Goal: Navigation & Orientation: Understand site structure

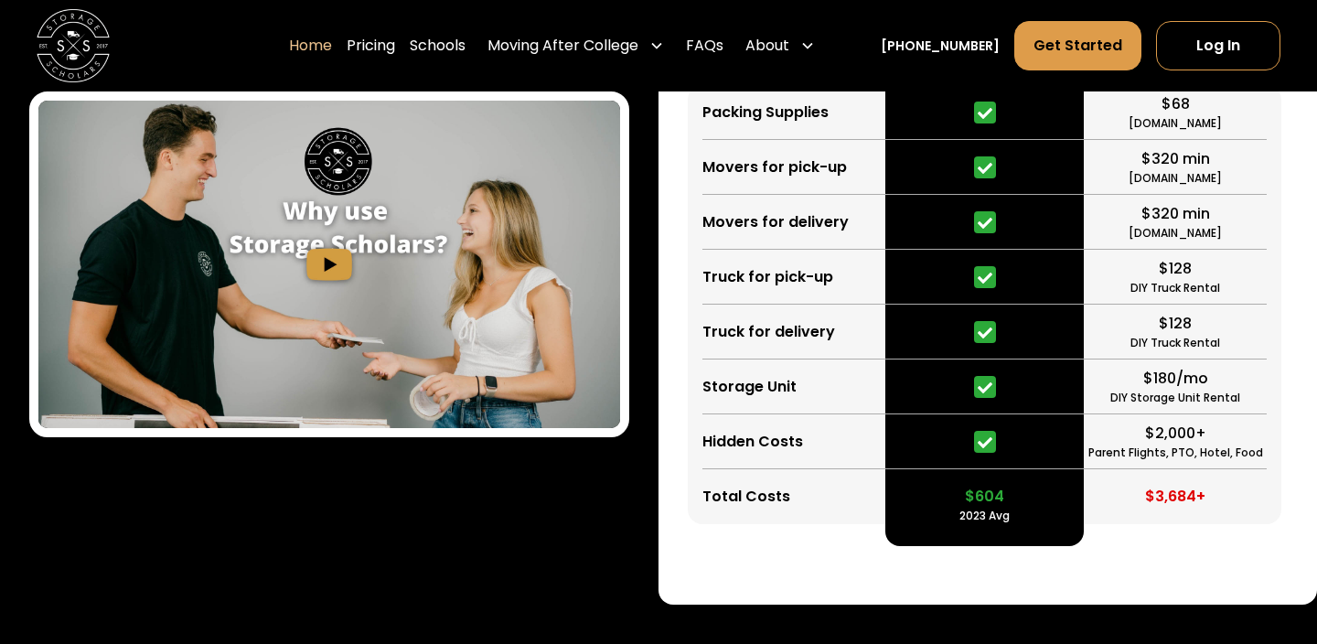
scroll to position [3645, 0]
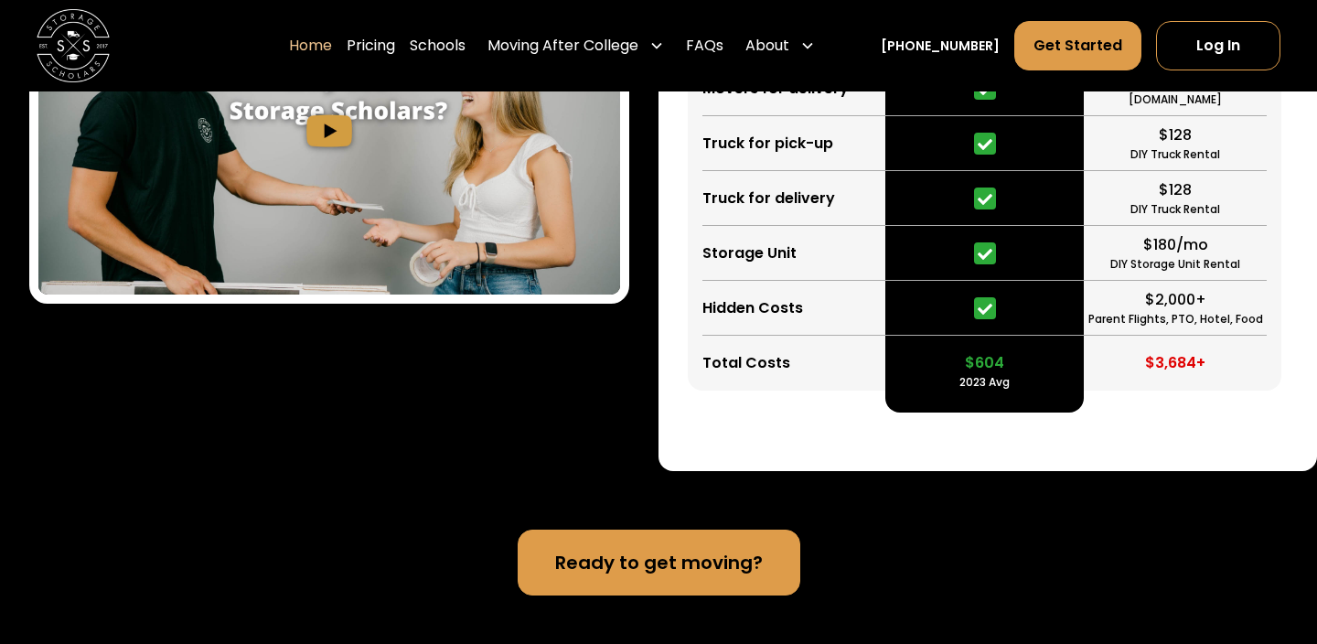
click at [969, 383] on div "2023 Avg" at bounding box center [984, 382] width 50 height 16
drag, startPoint x: 969, startPoint y: 383, endPoint x: 998, endPoint y: 384, distance: 28.4
click at [998, 384] on div "2023 Avg" at bounding box center [984, 382] width 50 height 16
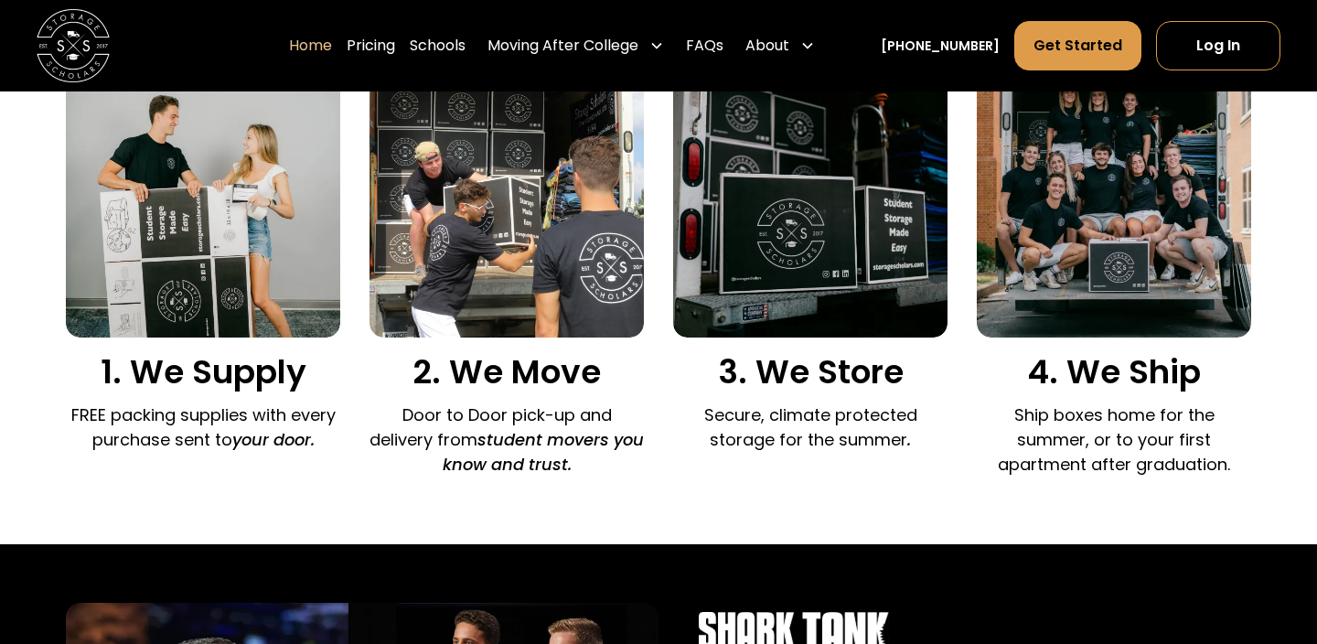
scroll to position [675, 0]
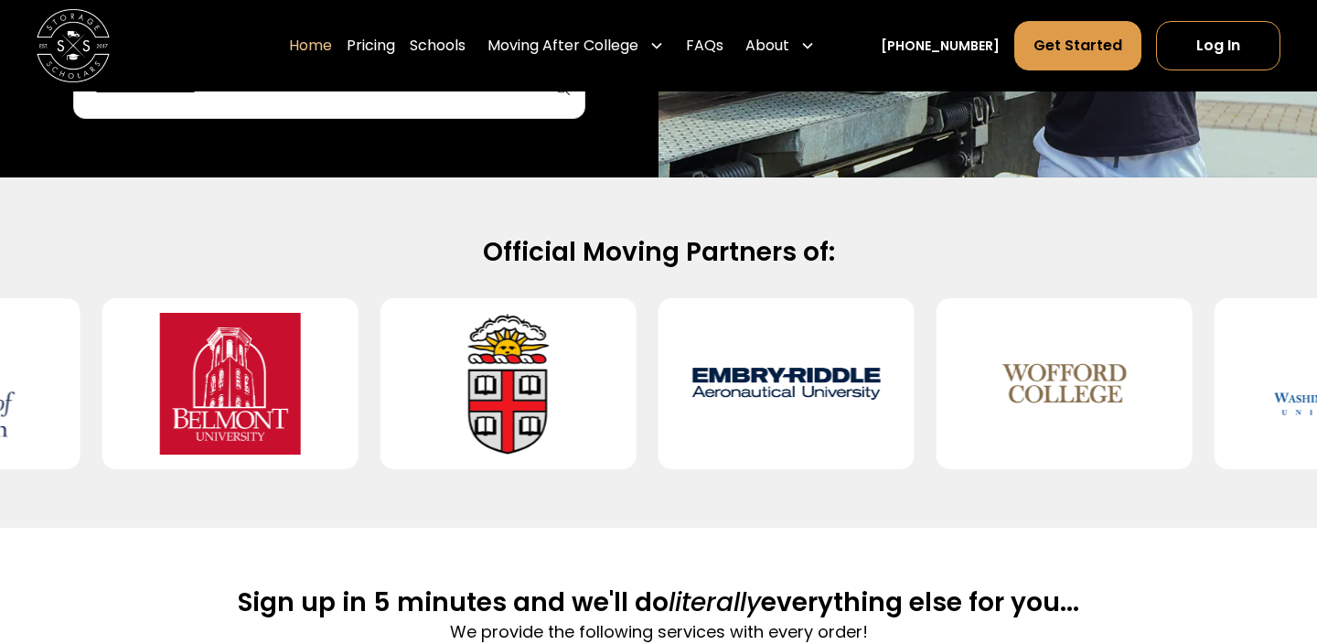
click at [519, 380] on img at bounding box center [509, 384] width 198 height 142
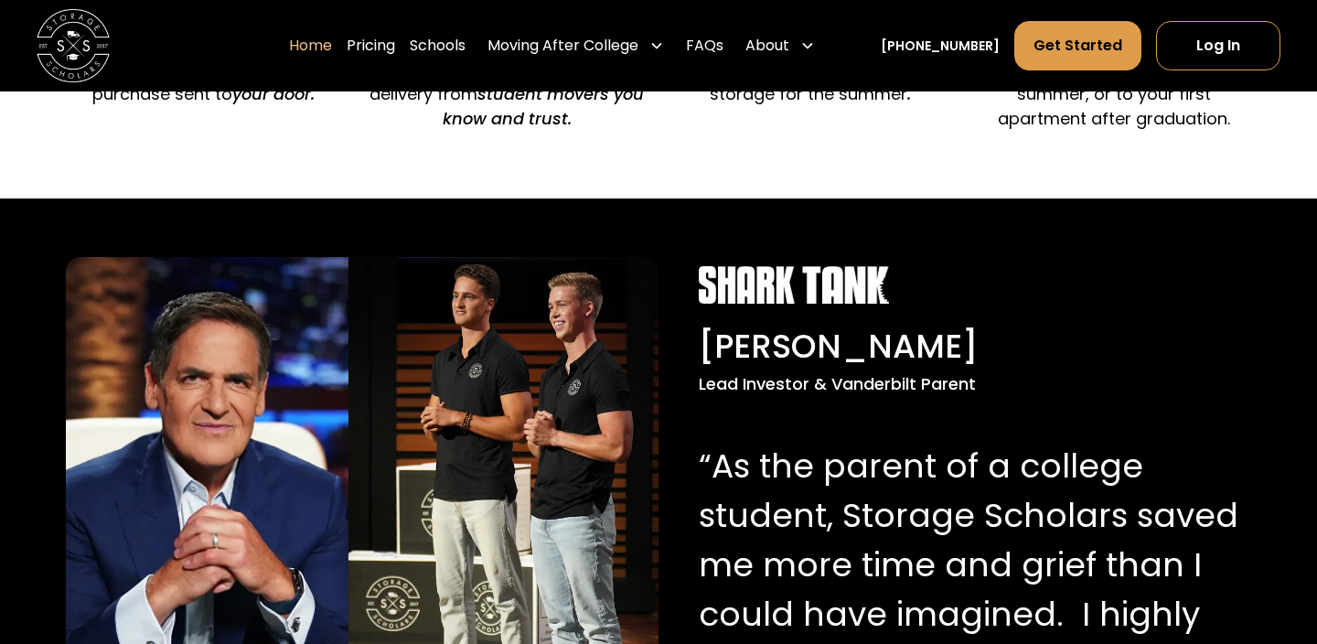
scroll to position [1912, 0]
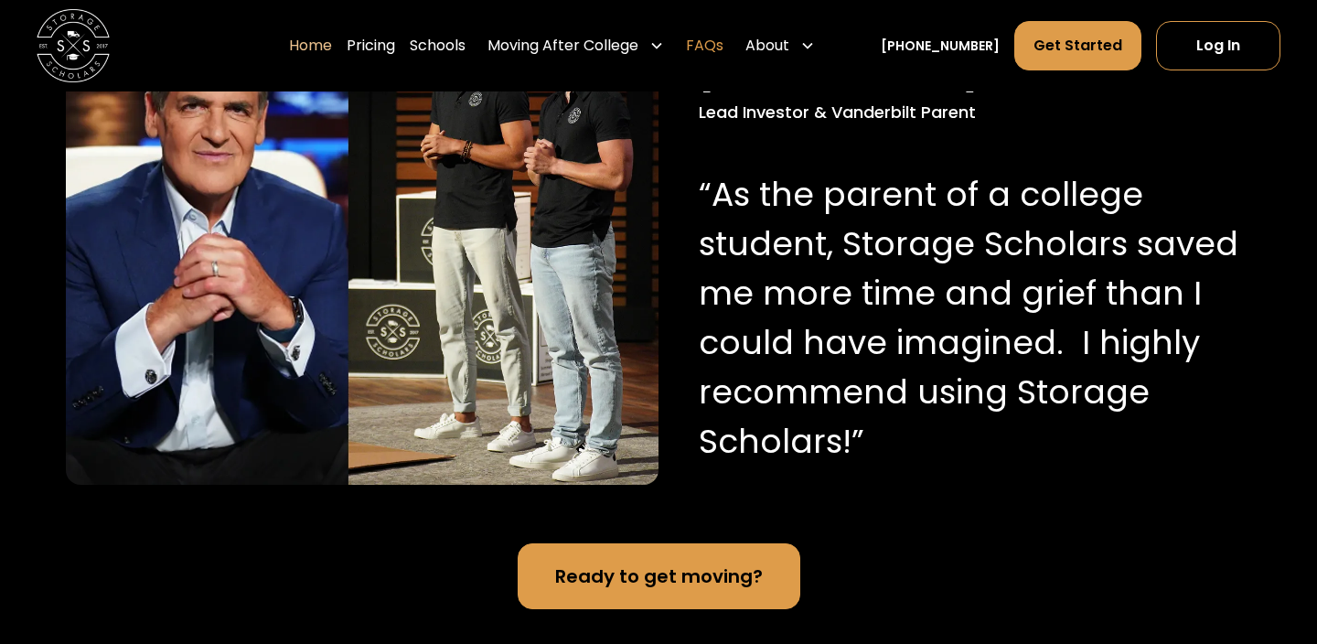
click at [723, 36] on link "FAQs" at bounding box center [704, 45] width 37 height 51
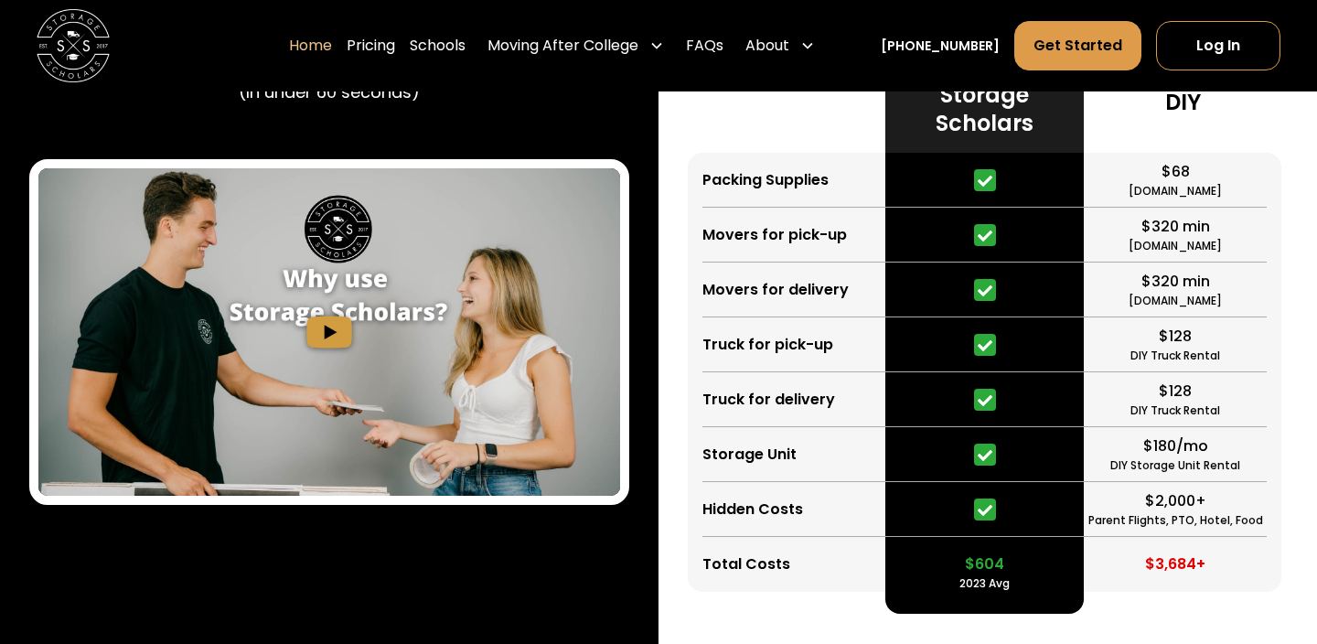
scroll to position [3455, 0]
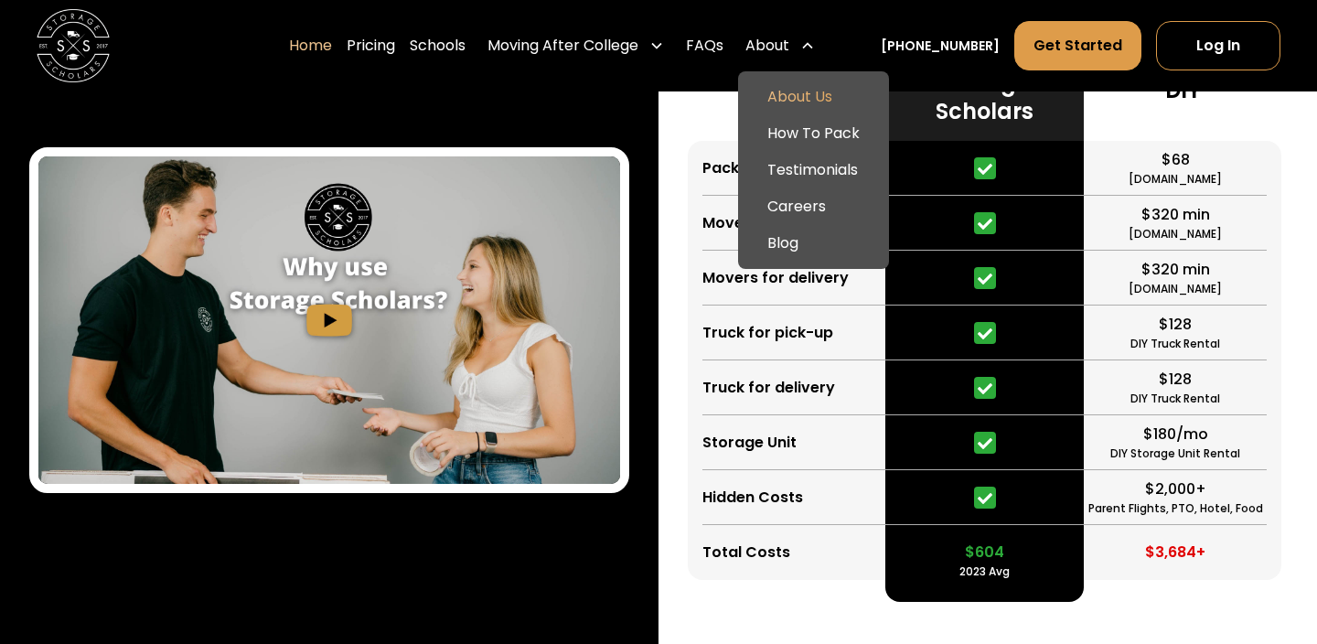
click at [809, 107] on link "About Us" at bounding box center [813, 97] width 136 height 37
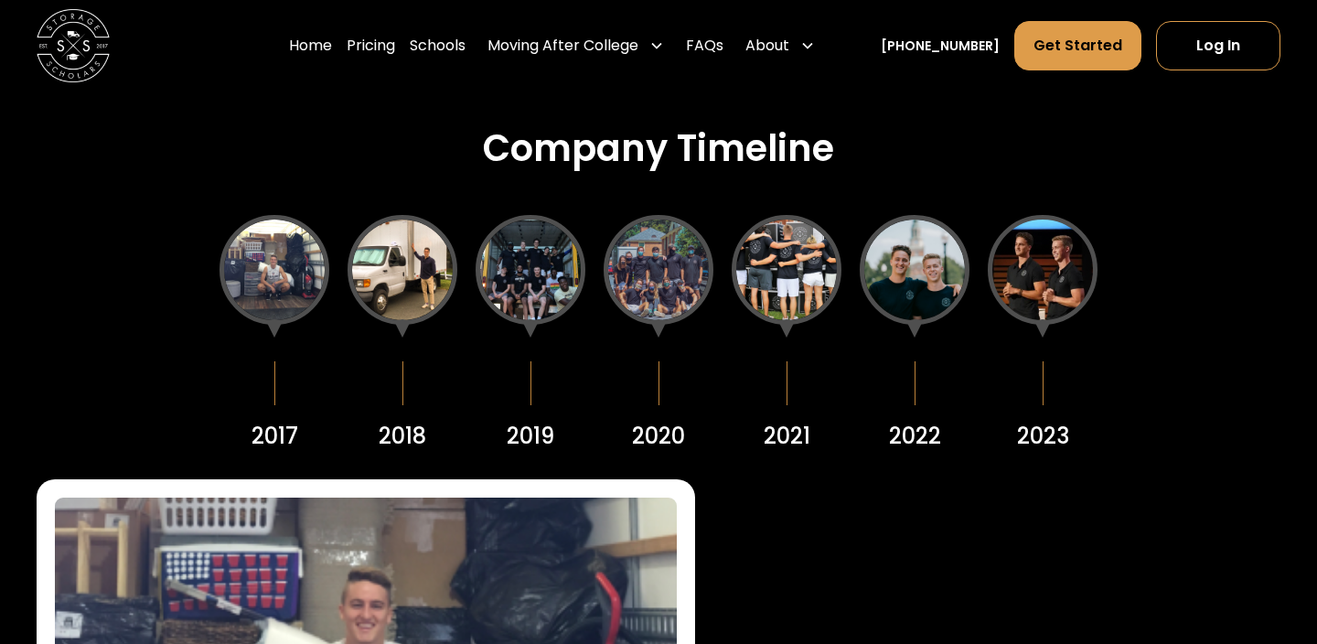
scroll to position [2211, 0]
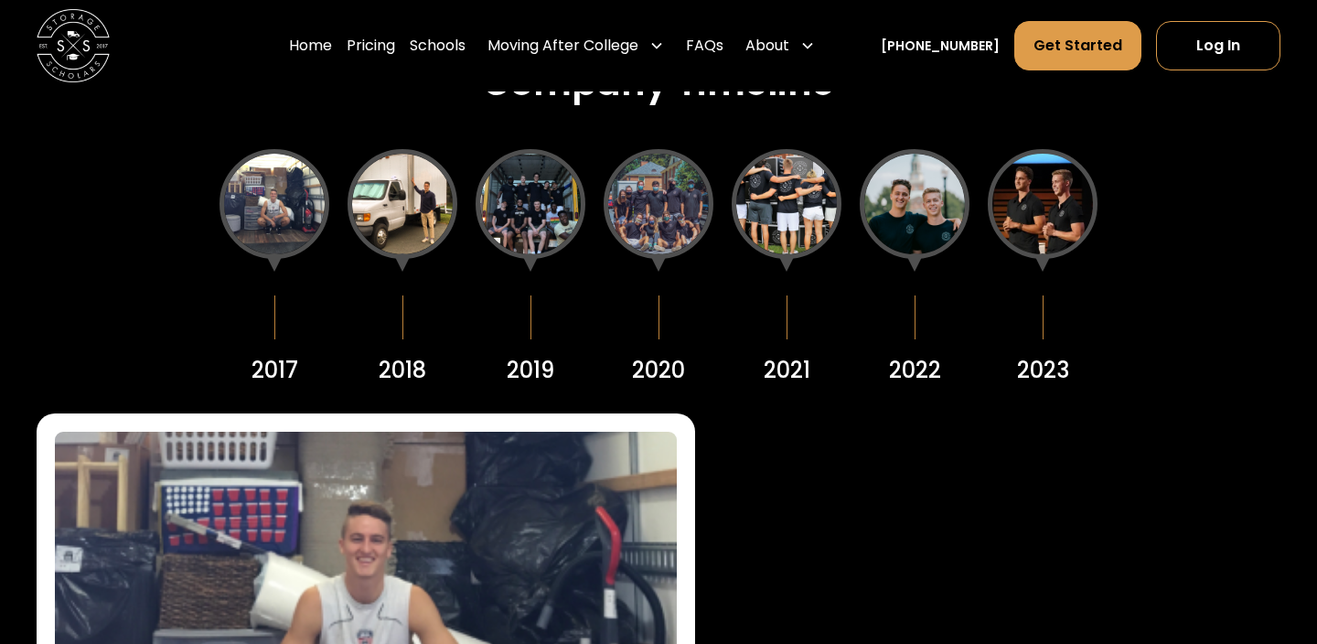
click at [1024, 186] on div at bounding box center [1043, 204] width 110 height 110
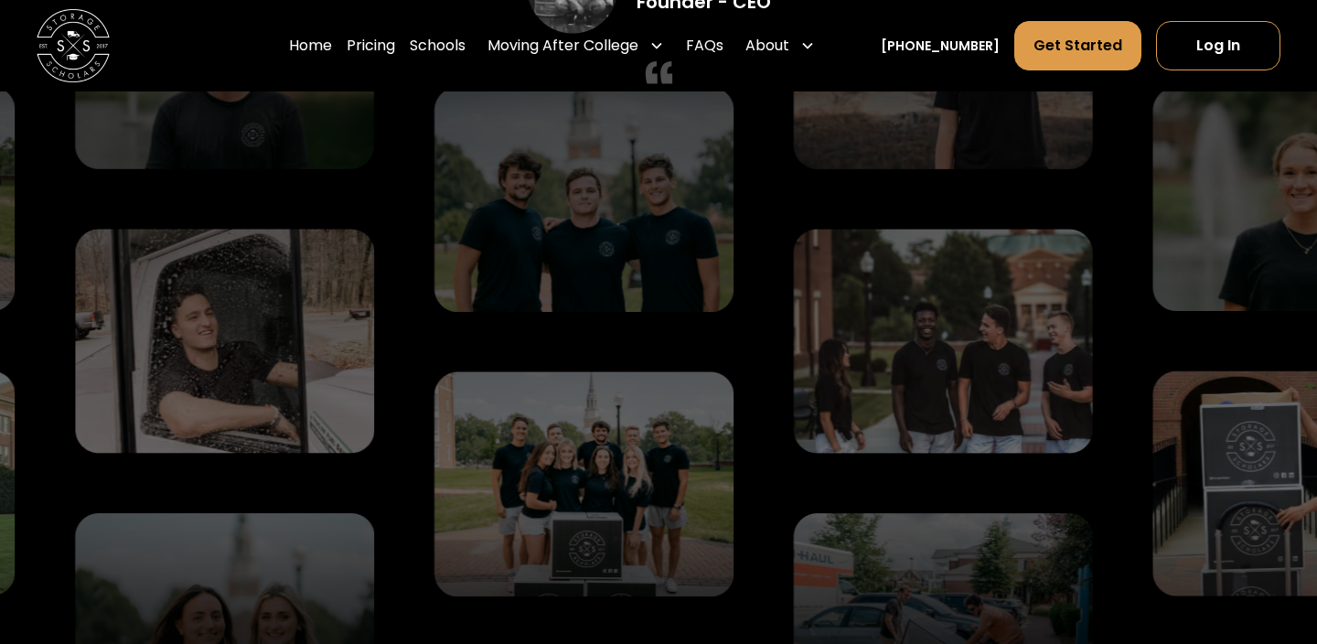
scroll to position [2688, 0]
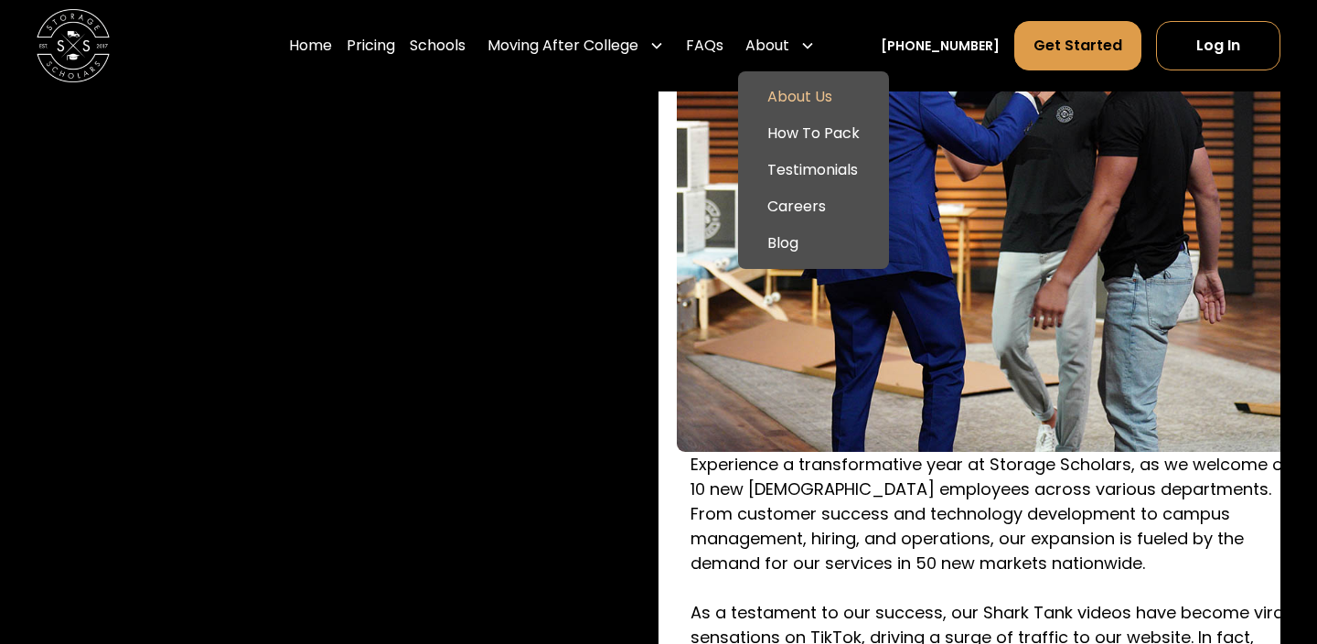
click at [815, 39] on icon at bounding box center [807, 45] width 15 height 15
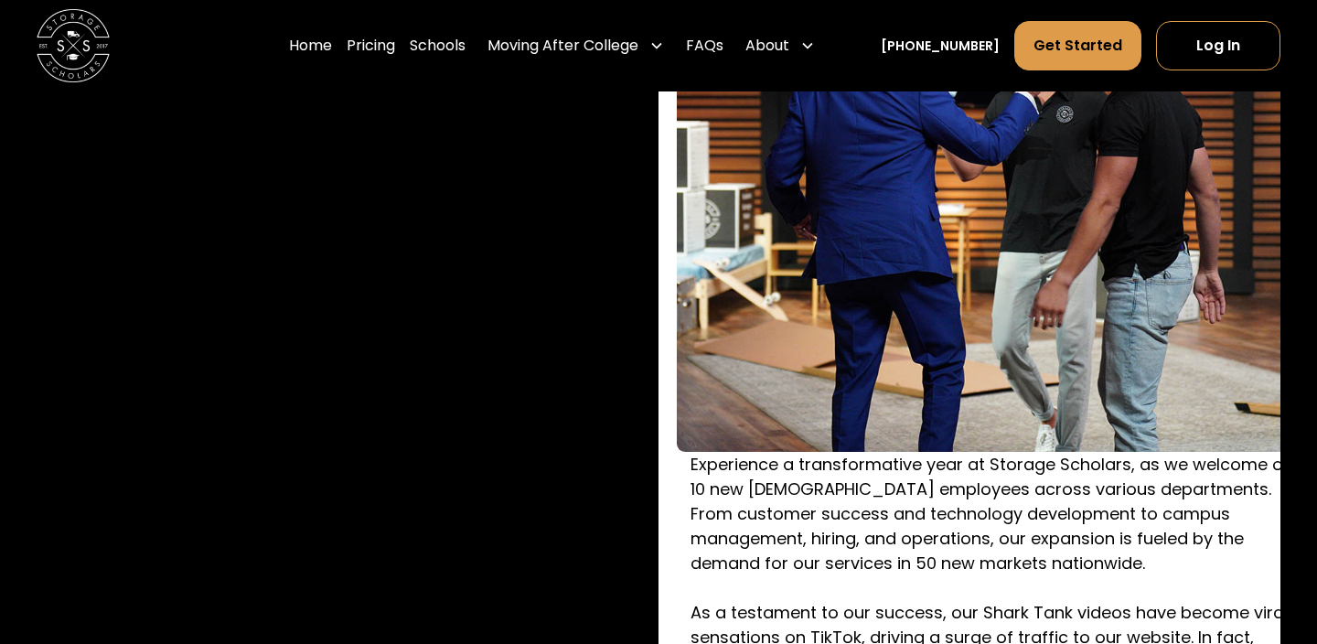
click at [815, 39] on icon at bounding box center [807, 45] width 15 height 15
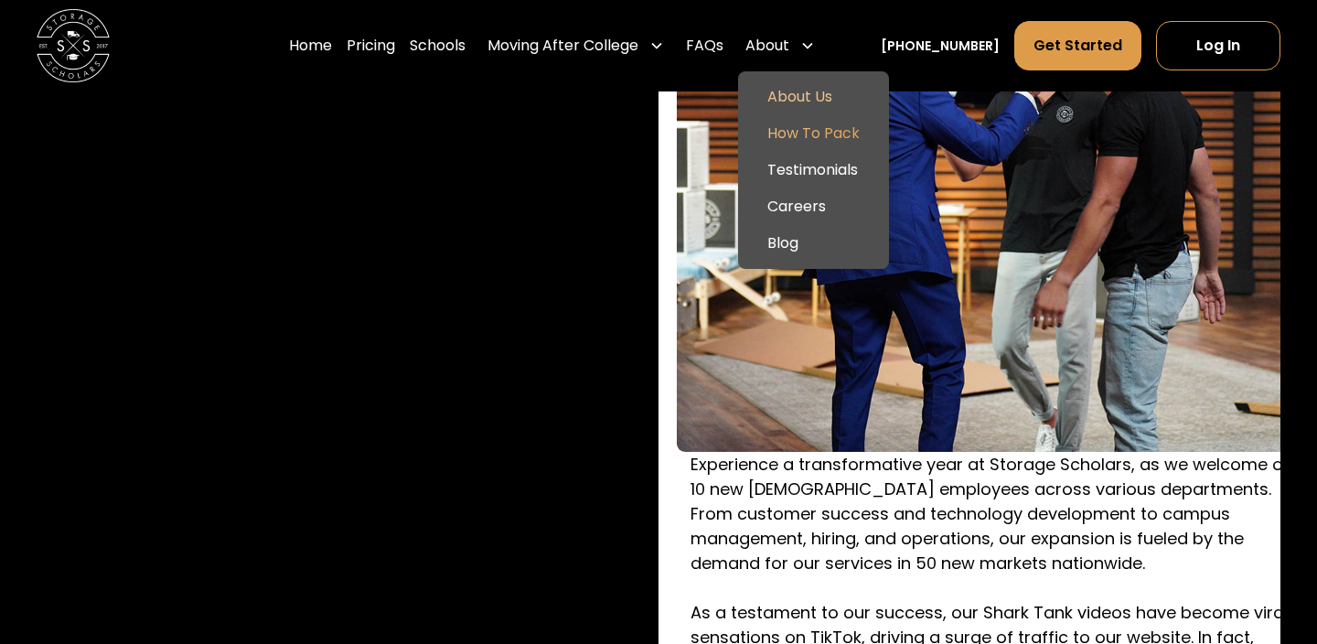
click at [850, 142] on link "How To Pack" at bounding box center [813, 133] width 136 height 37
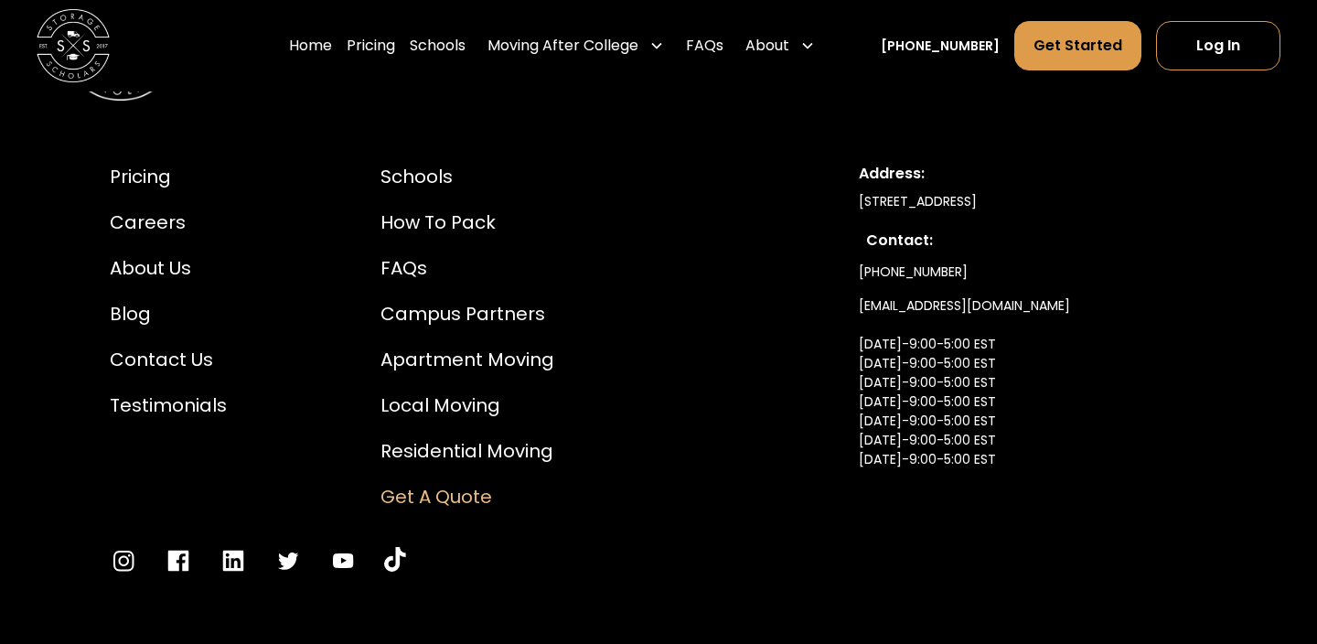
scroll to position [5970, 0]
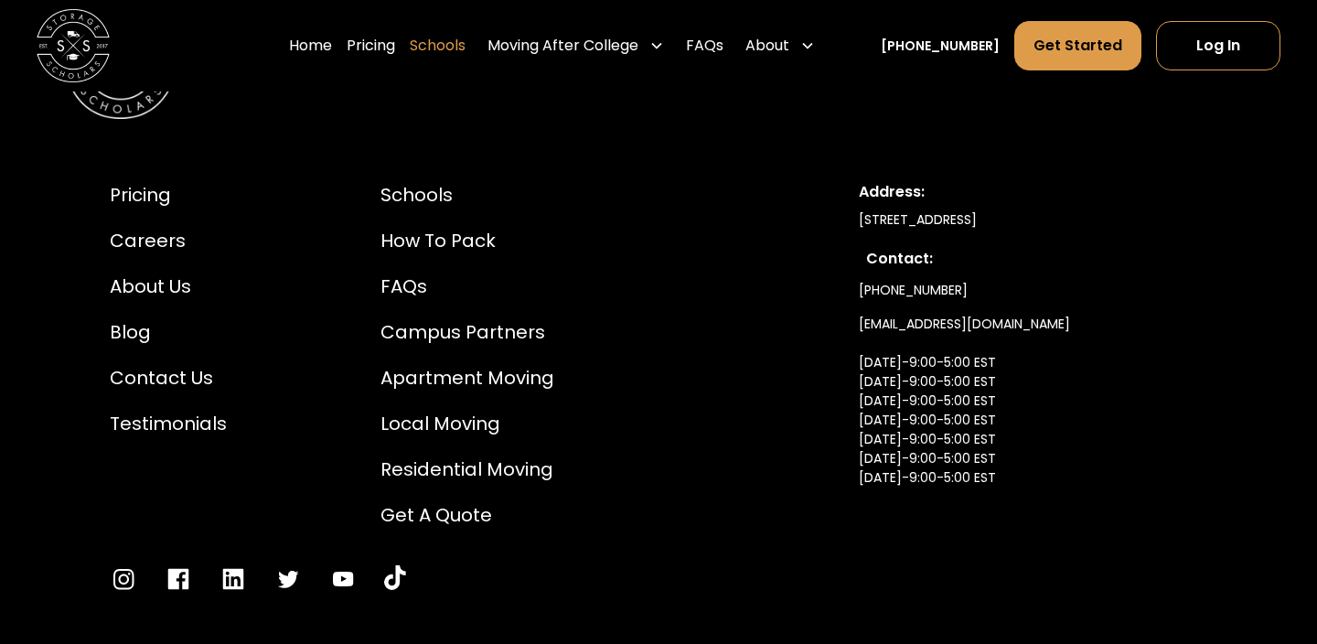
click at [466, 38] on link "Schools" at bounding box center [438, 45] width 56 height 51
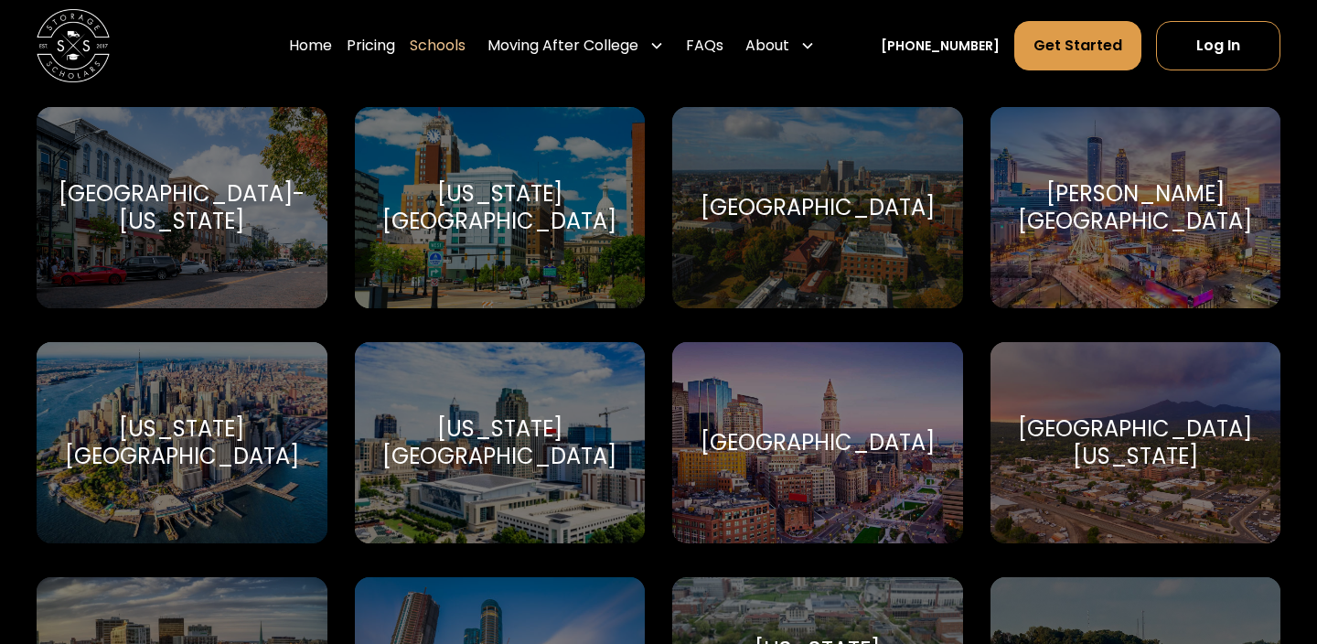
scroll to position [4835, 0]
